Goal: Communication & Community: Ask a question

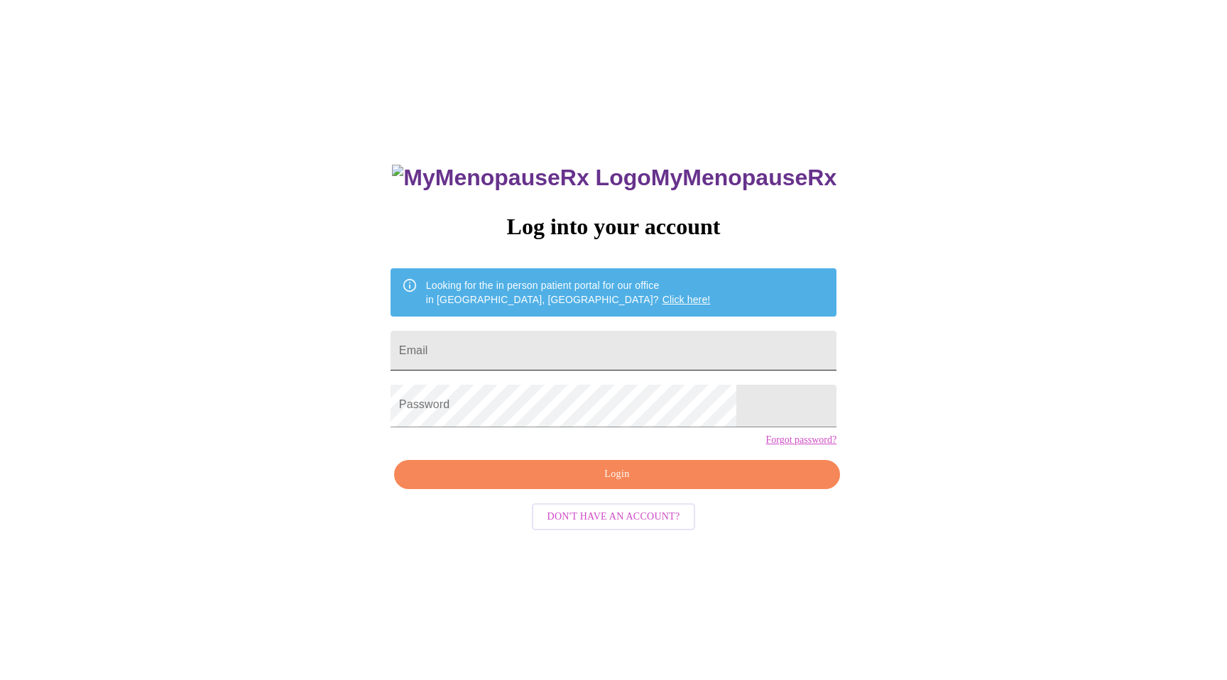
click at [706, 367] on input "Email" at bounding box center [613, 351] width 446 height 40
type input "[EMAIL_ADDRESS][DOMAIN_NAME]"
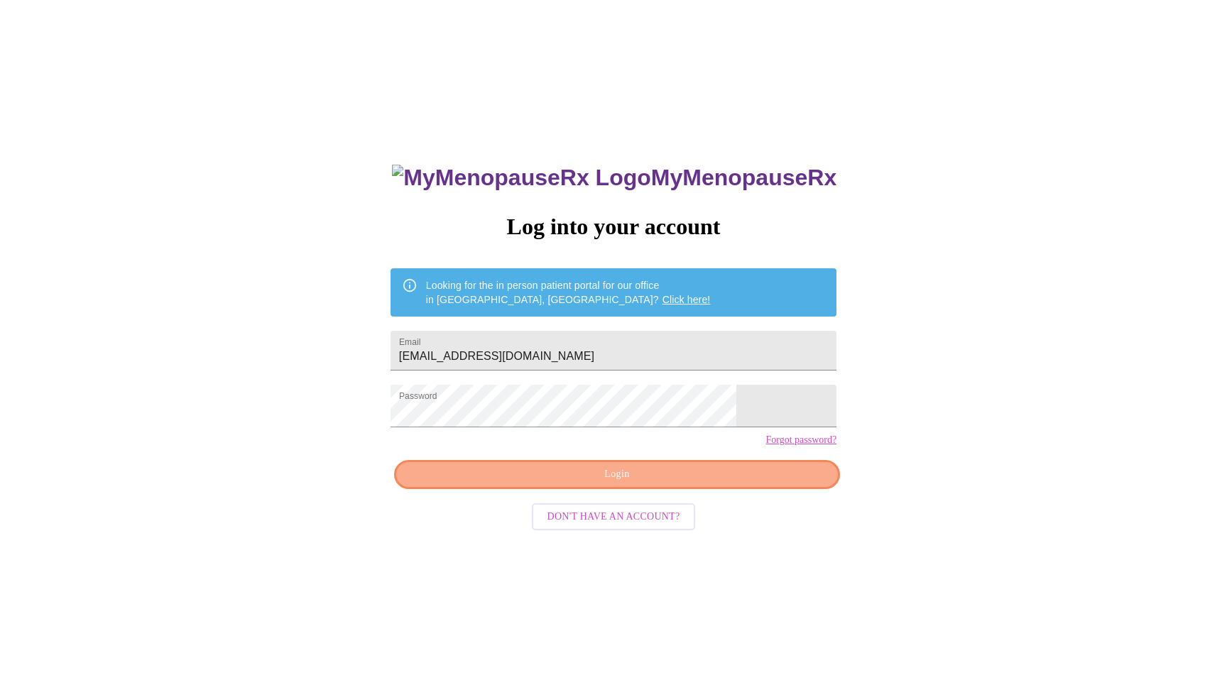
click at [671, 483] on span "Login" at bounding box center [616, 475] width 413 height 18
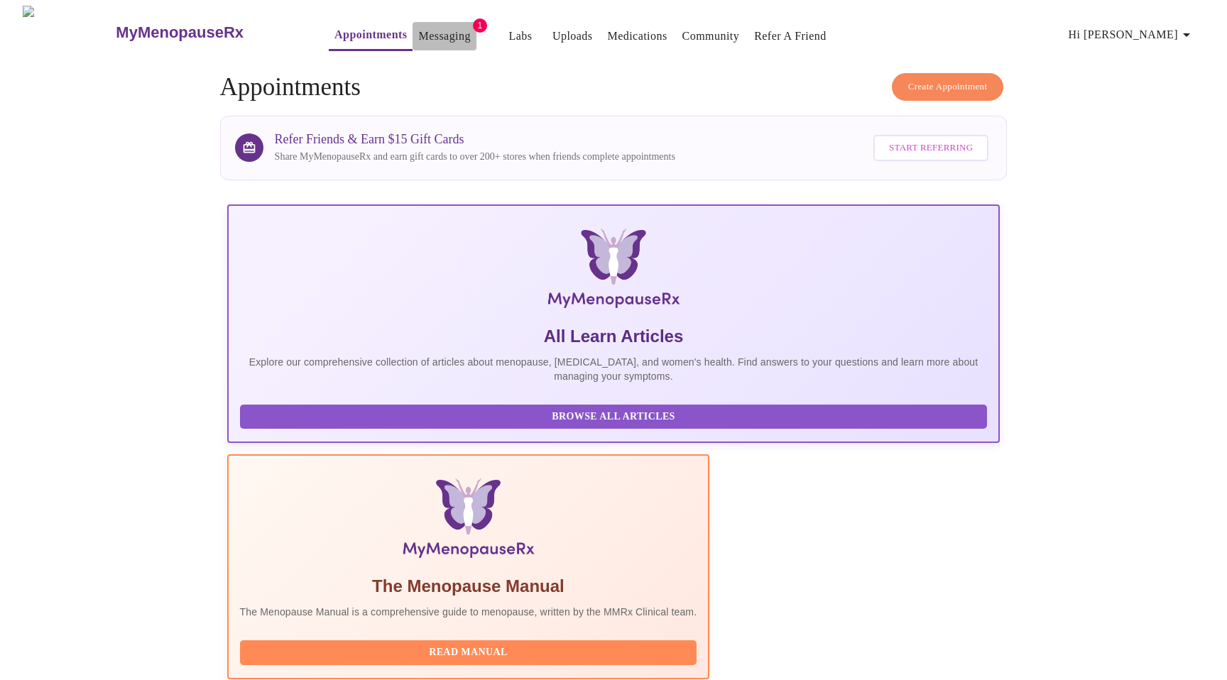
click at [421, 32] on link "Messaging" at bounding box center [444, 36] width 52 height 20
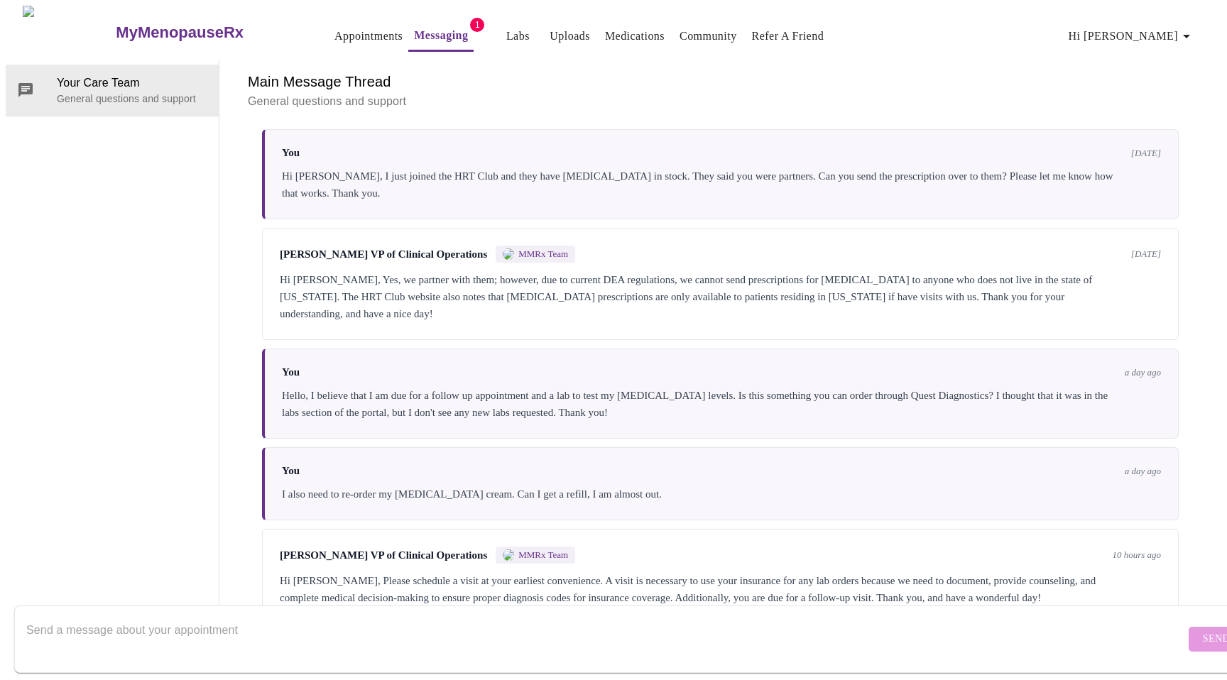
scroll to position [1772, 0]
click at [316, 616] on textarea "Send a message about your appointment" at bounding box center [605, 638] width 1159 height 45
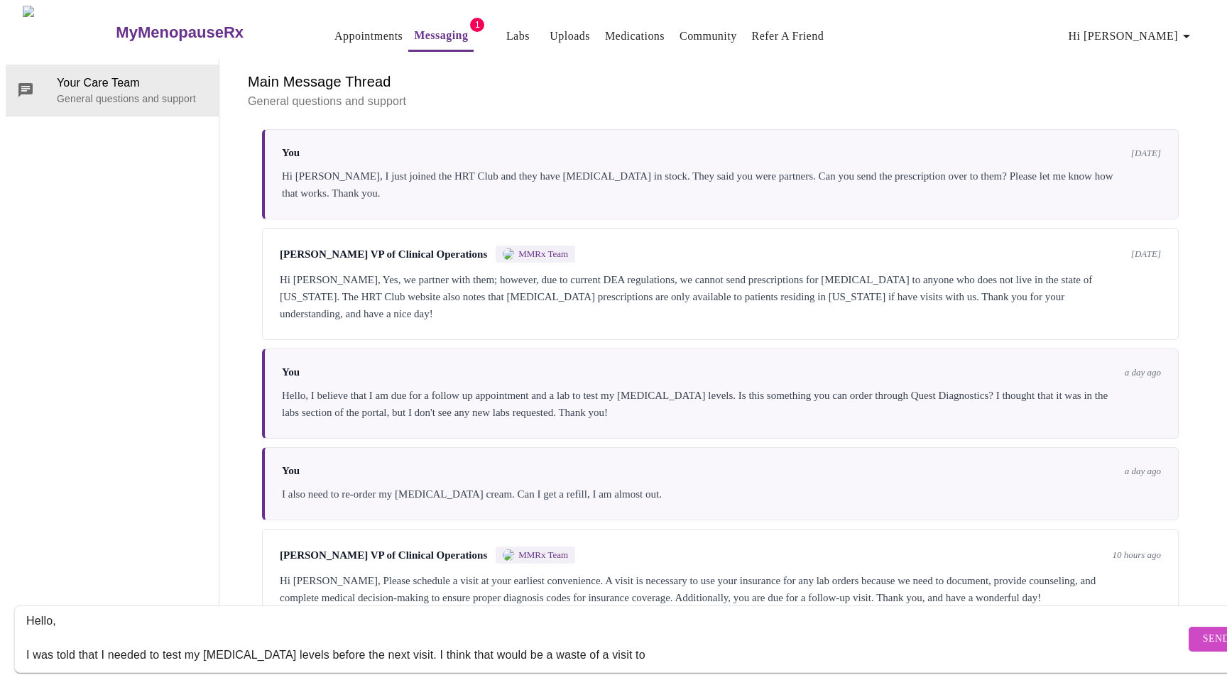
click at [412, 640] on textarea "Hello, I was told that I needed to test my [MEDICAL_DATA] levels before the nex…" at bounding box center [605, 638] width 1159 height 45
click at [782, 637] on textarea "Hello, I was told that I needed to test my [MEDICAL_DATA] levels before the nex…" at bounding box center [605, 638] width 1159 height 45
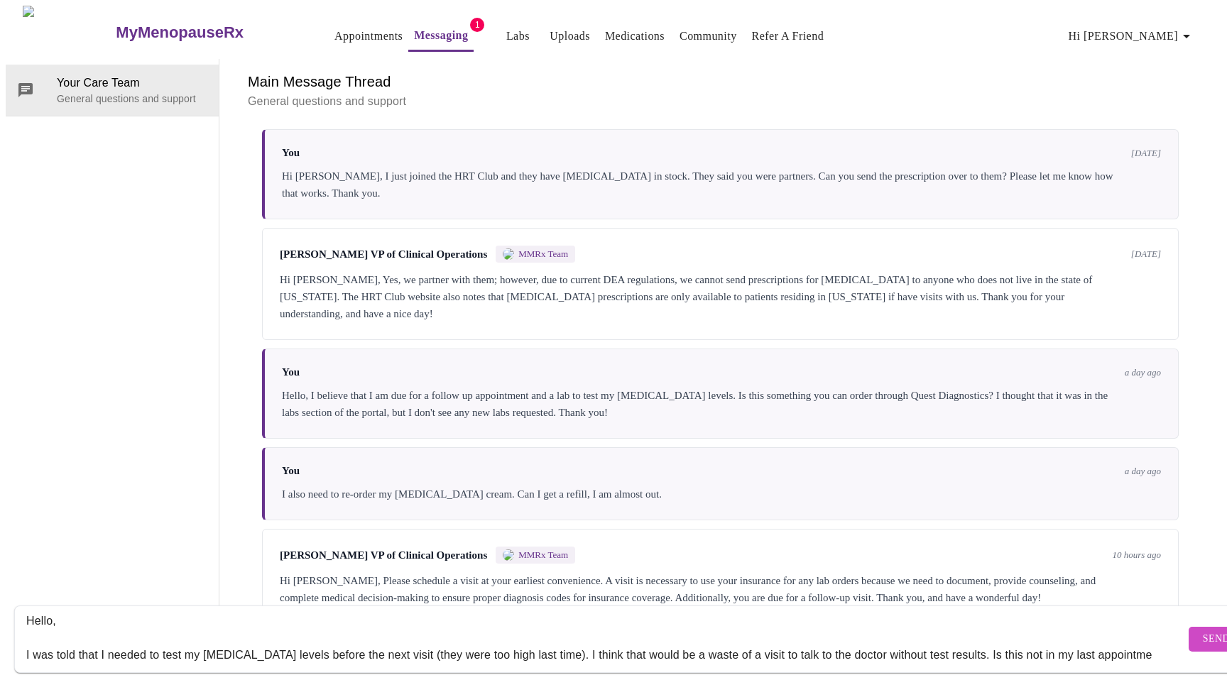
scroll to position [26, 0]
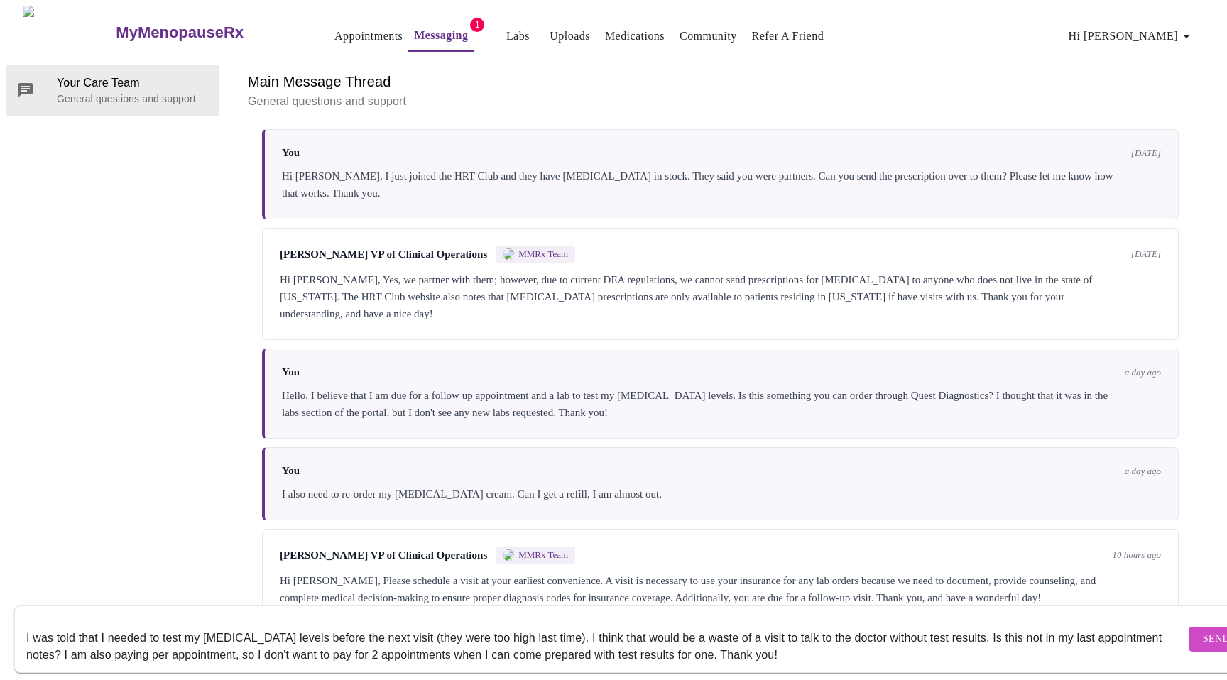
click at [912, 623] on textarea "Hello, I was told that I needed to test my [MEDICAL_DATA] levels before the nex…" at bounding box center [605, 638] width 1159 height 45
click at [135, 641] on textarea "Hello, I was told that I needed to test my [MEDICAL_DATA] levels before the nex…" at bounding box center [605, 638] width 1159 height 45
click at [1107, 640] on textarea "Hello, I was told that I needed to test my [MEDICAL_DATA] levels before the nex…" at bounding box center [605, 638] width 1159 height 45
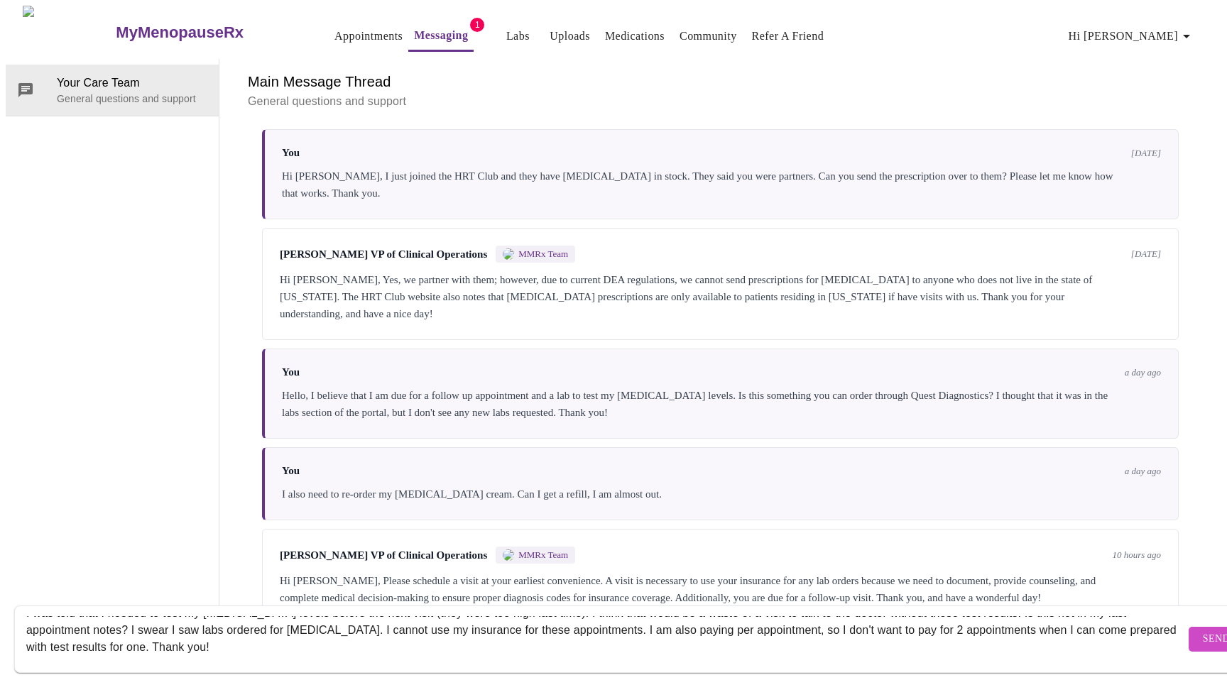
type textarea "Hello, I was told that I needed to test my [MEDICAL_DATA] levels before the nex…"
click at [1203, 630] on span "Send" at bounding box center [1216, 639] width 27 height 18
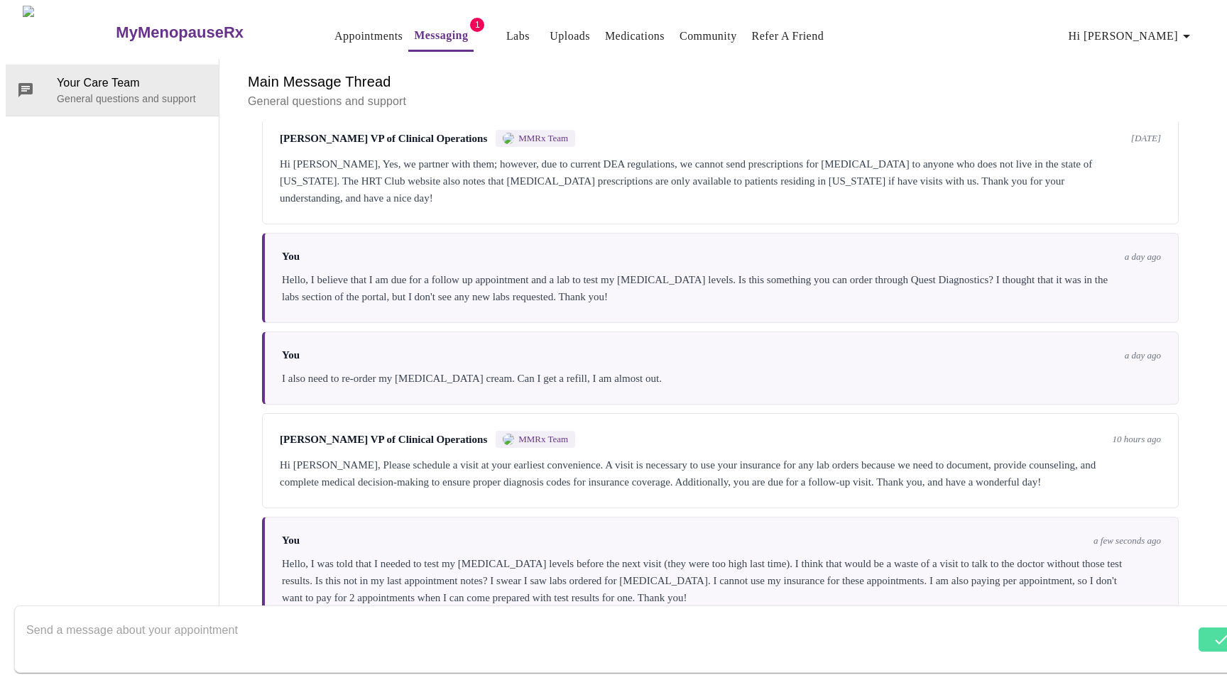
scroll to position [1891, 0]
